Goal: Find specific page/section

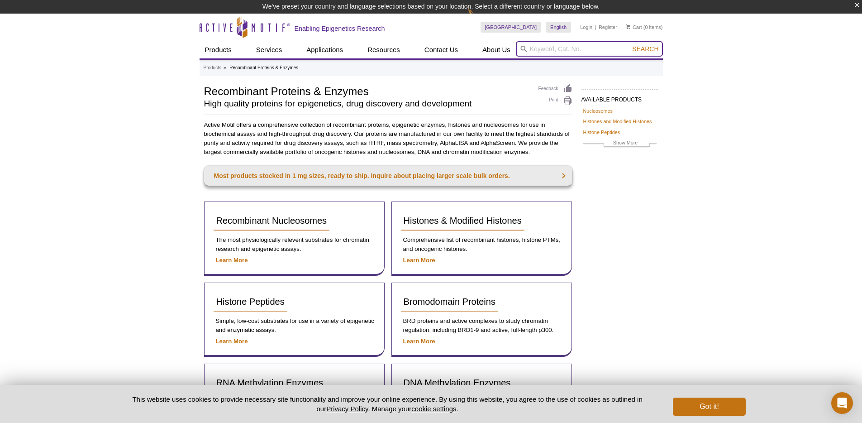
click at [550, 44] on input "search" at bounding box center [589, 48] width 147 height 15
paste input "53156"
type input "53156"
click at [649, 51] on span "Search" at bounding box center [645, 48] width 26 height 7
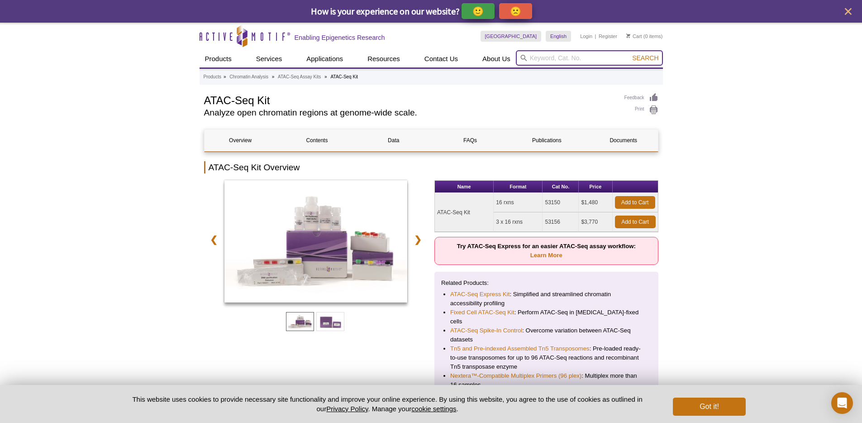
click at [587, 57] on input "search" at bounding box center [589, 57] width 147 height 15
paste input "53156"
click at [630, 54] on button "Search" at bounding box center [646, 58] width 32 height 8
click at [563, 77] on li "53150 – ATAC-Seq Kit" at bounding box center [549, 72] width 62 height 13
type input "53150 – ATAC-Seq Kit"
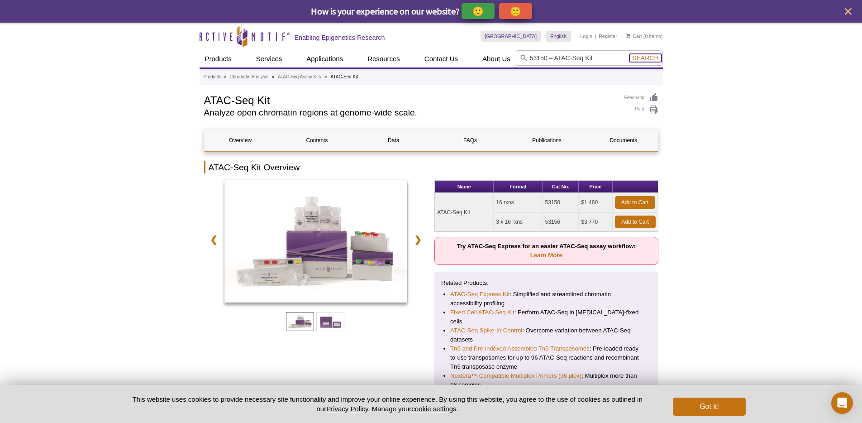
click at [635, 55] on span "Search" at bounding box center [645, 57] width 26 height 7
